Goal: Task Accomplishment & Management: Use online tool/utility

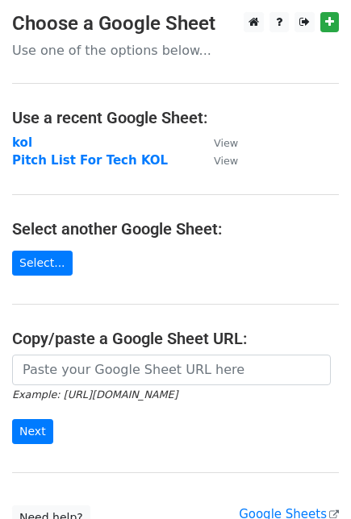
click at [102, 164] on strong "Pitch List For Tech KOL" at bounding box center [90, 160] width 156 height 15
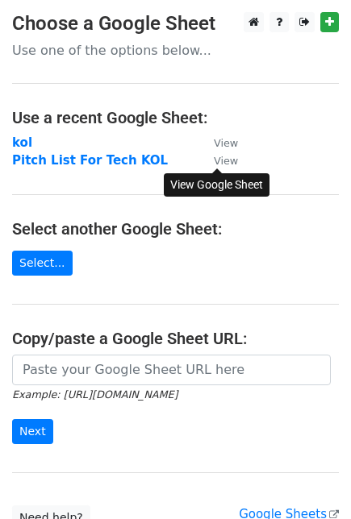
click at [222, 161] on small "View" at bounding box center [226, 161] width 24 height 12
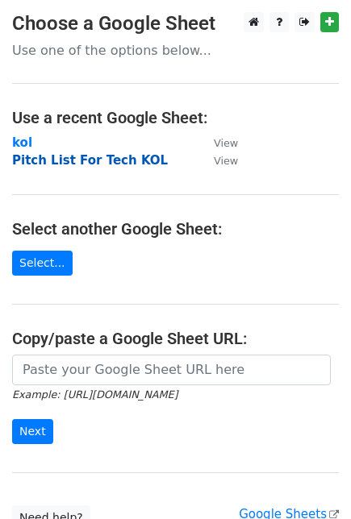
click at [69, 159] on strong "Pitch List For Tech KOL" at bounding box center [90, 160] width 156 height 15
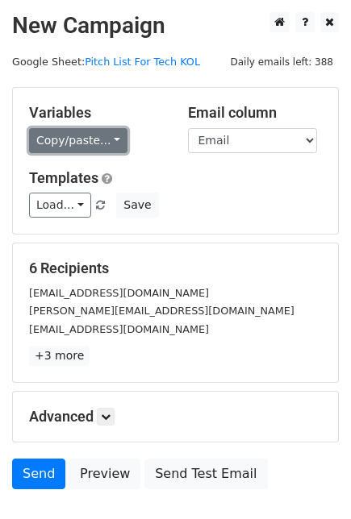
click at [106, 140] on link "Copy/paste..." at bounding box center [78, 140] width 98 height 25
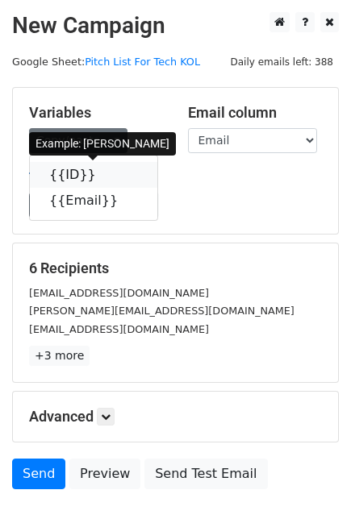
click at [100, 176] on icon at bounding box center [106, 174] width 13 height 13
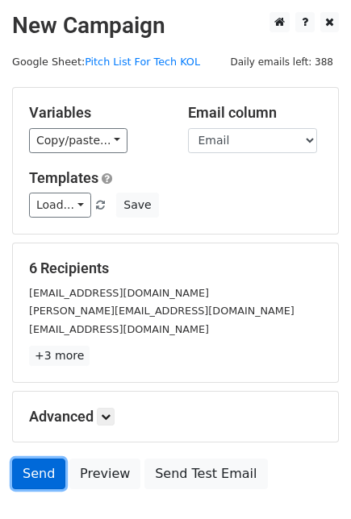
click at [33, 466] on link "Send" at bounding box center [38, 474] width 53 height 31
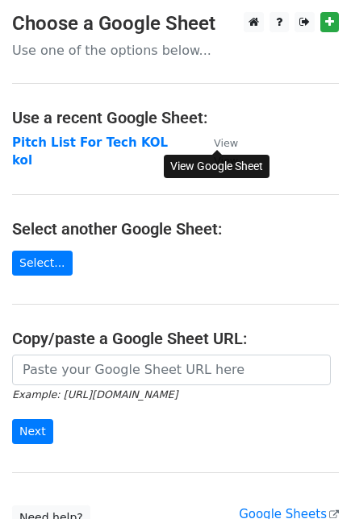
click at [226, 141] on small "View" at bounding box center [226, 143] width 24 height 12
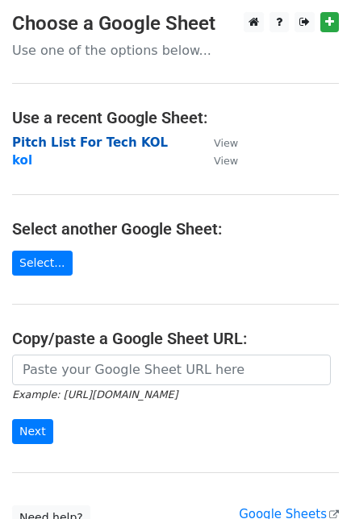
click at [111, 143] on strong "Pitch List For Tech KOL" at bounding box center [90, 142] width 156 height 15
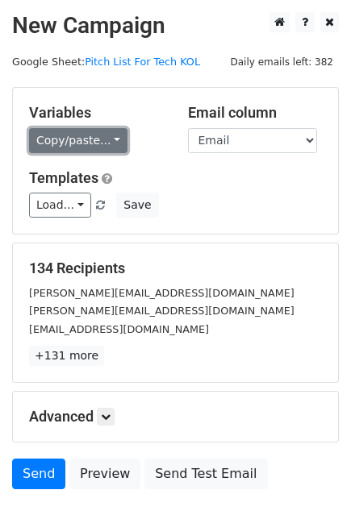
click at [116, 137] on link "Copy/paste..." at bounding box center [78, 140] width 98 height 25
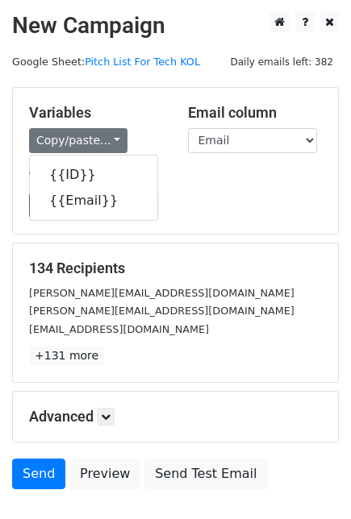
drag, startPoint x: 285, startPoint y: 192, endPoint x: 164, endPoint y: 203, distance: 121.4
click at [286, 191] on div "Templates Load... 胶枪 节日版-星锐 自动胶枪-真真（DIY) berP2 D1 2 K1 2 胶枪-Thuraya V1-Thuraya …" at bounding box center [175, 193] width 317 height 49
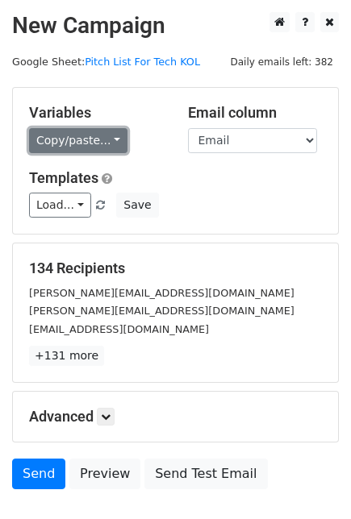
click at [110, 137] on link "Copy/paste..." at bounding box center [78, 140] width 98 height 25
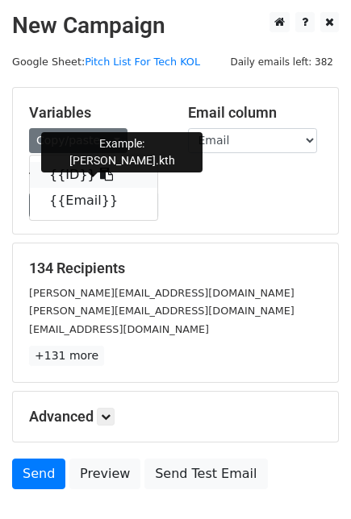
click at [100, 172] on icon at bounding box center [106, 174] width 13 height 13
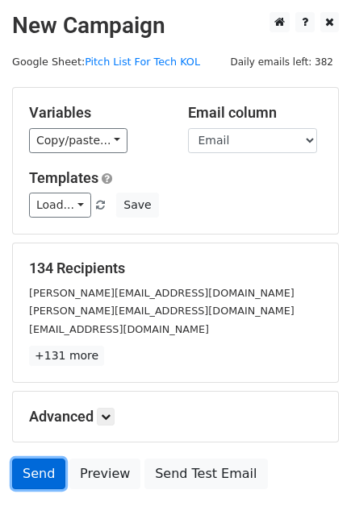
click at [41, 468] on link "Send" at bounding box center [38, 474] width 53 height 31
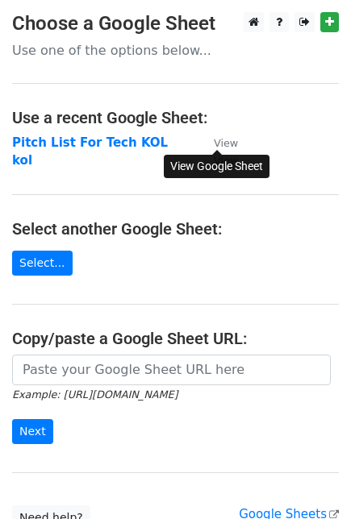
click at [222, 135] on link "View" at bounding box center [217, 142] width 40 height 15
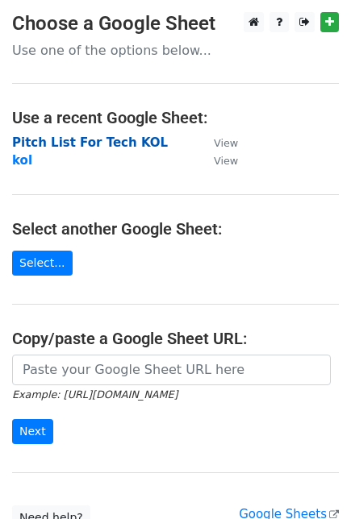
click at [81, 139] on strong "Pitch List For Tech KOL" at bounding box center [90, 142] width 156 height 15
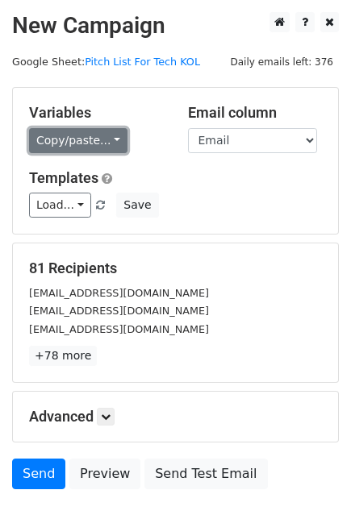
click at [116, 138] on link "Copy/paste..." at bounding box center [78, 140] width 98 height 25
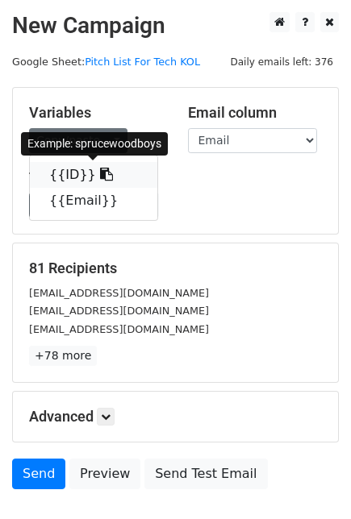
click at [100, 174] on icon at bounding box center [106, 174] width 13 height 13
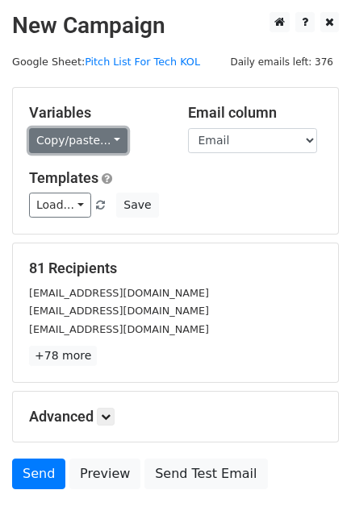
click at [113, 138] on link "Copy/paste..." at bounding box center [78, 140] width 98 height 25
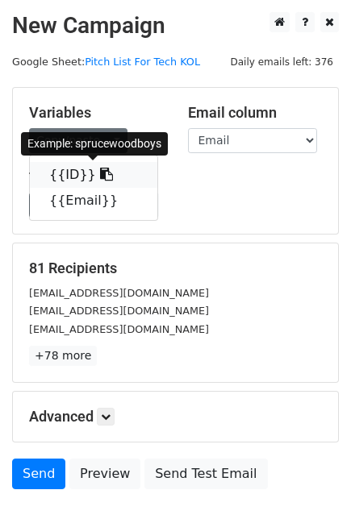
click at [100, 176] on icon at bounding box center [106, 174] width 13 height 13
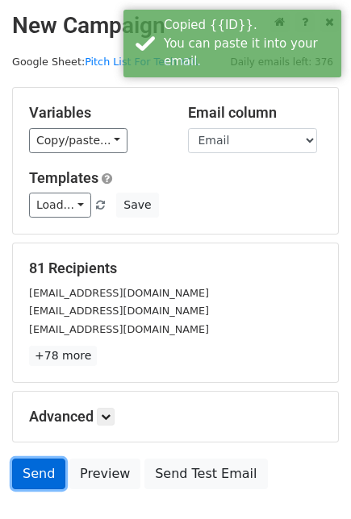
click at [45, 468] on link "Send" at bounding box center [38, 474] width 53 height 31
